Goal: Navigation & Orientation: Find specific page/section

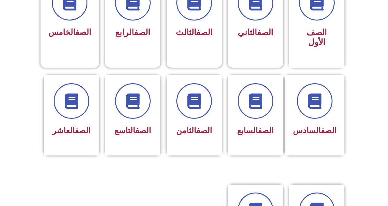
scroll to position [196, 0]
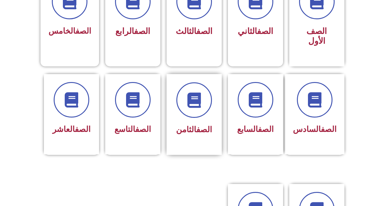
click at [204, 110] on div "الصف الثامن" at bounding box center [194, 110] width 39 height 55
click at [192, 95] on icon at bounding box center [194, 100] width 17 height 17
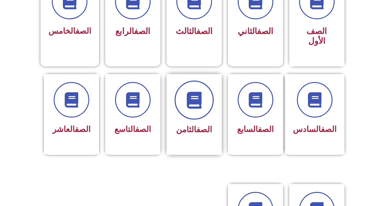
click at [192, 95] on icon at bounding box center [194, 100] width 17 height 17
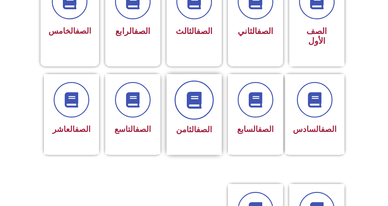
click at [192, 95] on icon at bounding box center [194, 100] width 17 height 17
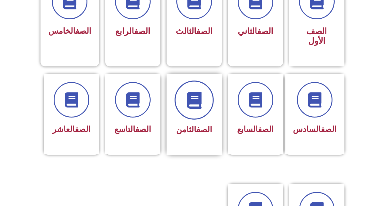
click at [192, 95] on icon at bounding box center [194, 100] width 17 height 17
click at [202, 92] on icon at bounding box center [194, 100] width 17 height 17
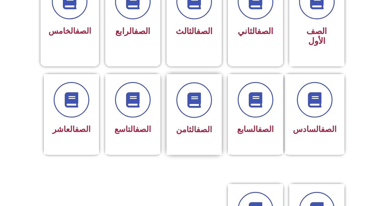
drag, startPoint x: 202, startPoint y: 86, endPoint x: 172, endPoint y: 110, distance: 38.2
click at [172, 110] on div "الصف الثامن" at bounding box center [194, 114] width 55 height 81
click at [191, 81] on span at bounding box center [194, 100] width 39 height 39
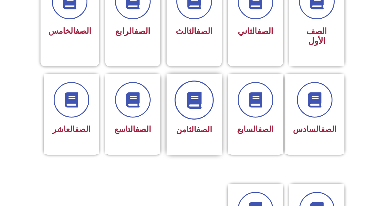
click at [191, 81] on span at bounding box center [194, 100] width 39 height 39
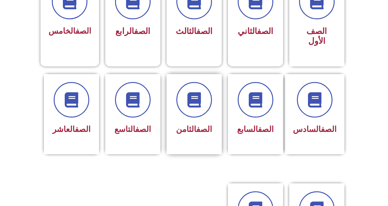
click at [222, 137] on div "الصف الثامن" at bounding box center [194, 114] width 61 height 80
drag, startPoint x: 222, startPoint y: 137, endPoint x: 193, endPoint y: 120, distance: 33.9
click at [193, 120] on div "الصف الثامن" at bounding box center [194, 114] width 61 height 81
click at [214, 164] on section "الصف السادس الصف السابع الصف الثامن الصف التاسع الصف العاشر" at bounding box center [194, 122] width 388 height 110
click at [204, 125] on link "الصف" at bounding box center [204, 129] width 16 height 9
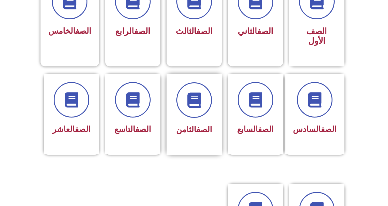
click at [204, 125] on link "الصف" at bounding box center [204, 129] width 16 height 9
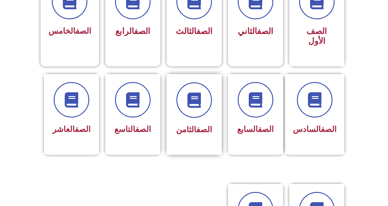
click at [204, 125] on link "الصف" at bounding box center [204, 129] width 16 height 9
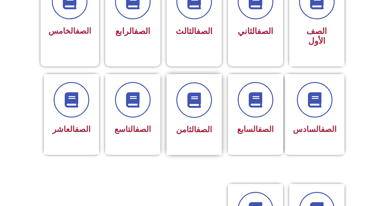
click at [204, 125] on link "الصف" at bounding box center [204, 129] width 16 height 9
click at [192, 125] on span "الصف الثامن" at bounding box center [194, 129] width 36 height 9
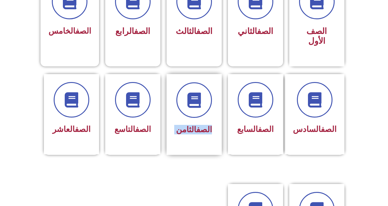
click at [192, 125] on span "الصف الثامن" at bounding box center [194, 129] width 36 height 9
click at [215, 162] on section "الصف السادس الصف السابع الصف الثامن الصف التاسع الصف العاشر" at bounding box center [194, 122] width 388 height 110
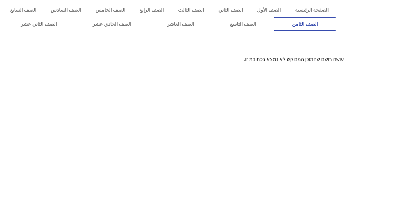
click at [274, 17] on link "الصف الثامن" at bounding box center [305, 24] width 62 height 14
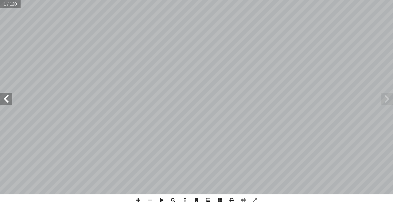
click at [5, 97] on span at bounding box center [6, 99] width 12 height 12
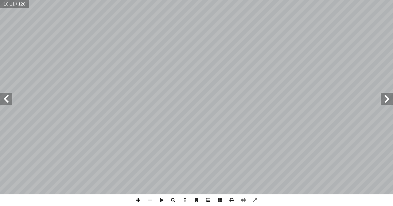
click at [136, 197] on span at bounding box center [138, 201] width 12 height 12
